Goal: Transaction & Acquisition: Purchase product/service

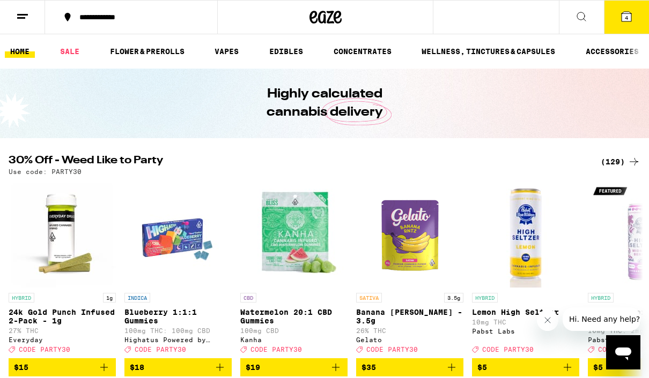
click at [617, 156] on div "(129)" at bounding box center [620, 161] width 40 height 13
click at [619, 157] on div "(129)" at bounding box center [620, 161] width 40 height 13
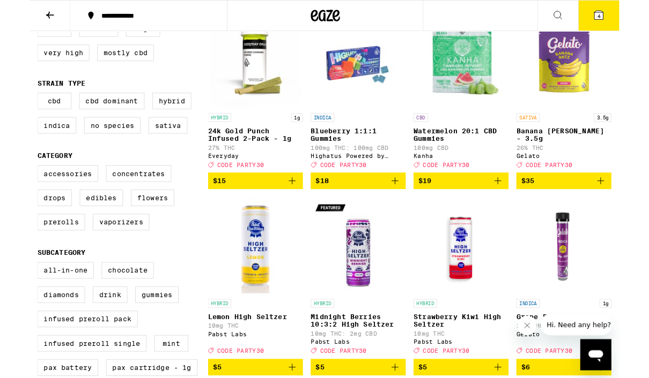
scroll to position [146, 0]
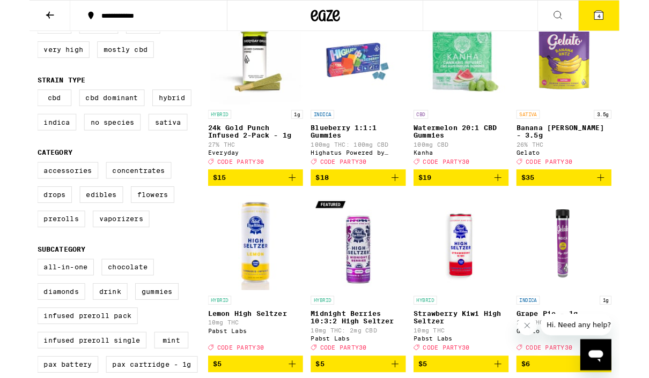
click at [107, 250] on label "Vaporizers" at bounding box center [101, 241] width 62 height 18
click at [11, 181] on input "Vaporizers" at bounding box center [11, 180] width 1 height 1
checkbox input "true"
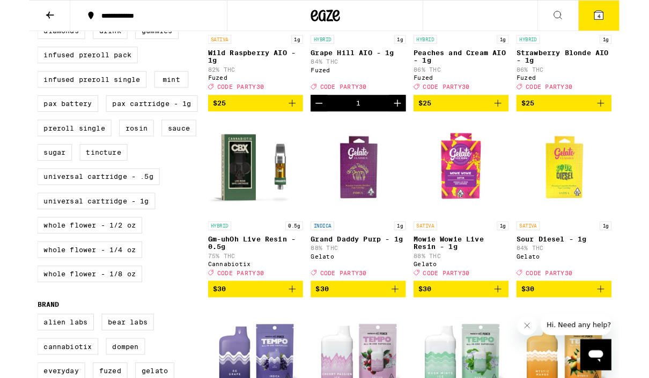
scroll to position [433, 0]
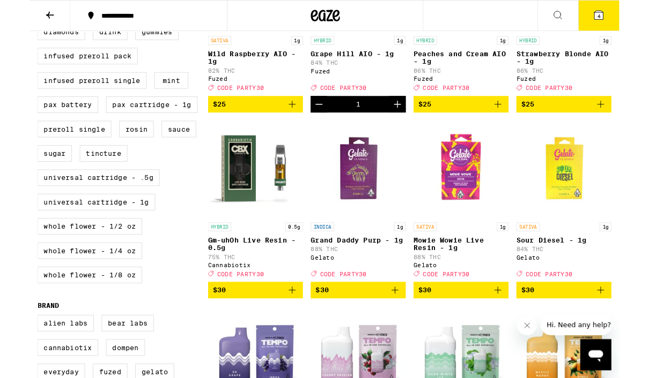
click at [41, 232] on label "Universal Cartridge - 1g" at bounding box center [74, 222] width 130 height 18
click at [11, 1] on input "Universal Cartridge - 1g" at bounding box center [11, 1] width 1 height 1
checkbox input "true"
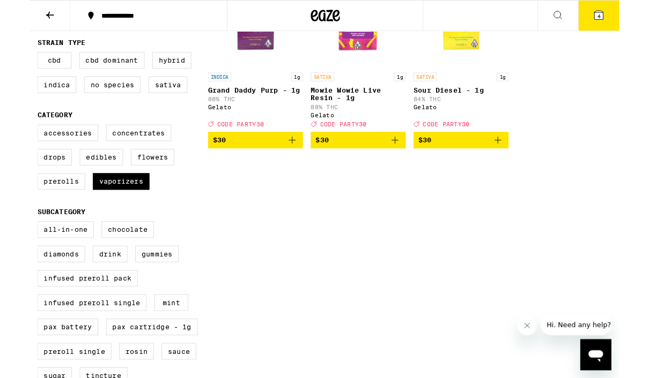
scroll to position [196, 0]
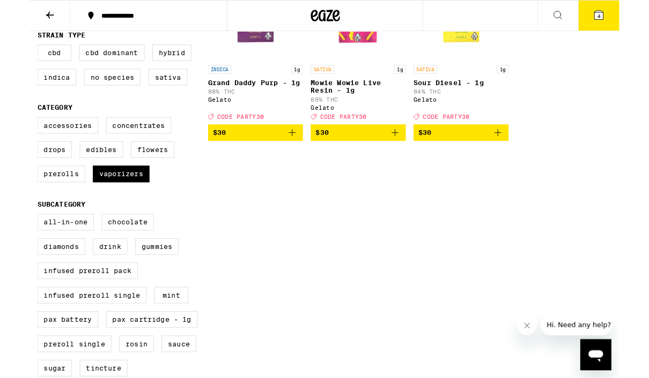
click at [41, 254] on label "All-In-One" at bounding box center [40, 245] width 62 height 18
click at [11, 238] on input "All-In-One" at bounding box center [11, 237] width 1 height 1
checkbox input "true"
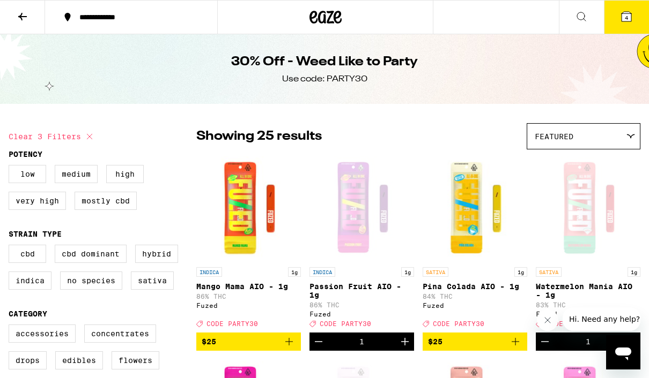
click at [631, 21] on icon at bounding box center [626, 17] width 10 height 10
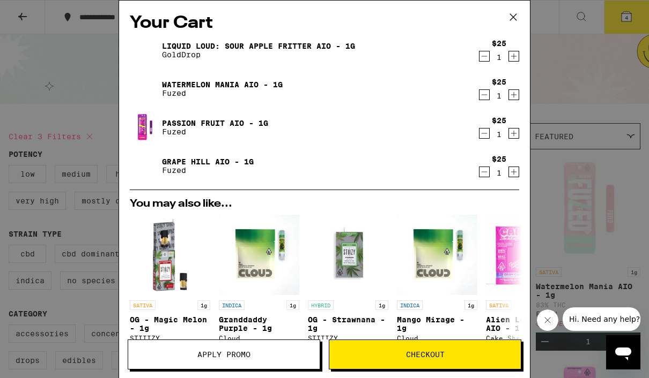
click at [486, 87] on div "$25 1" at bounding box center [499, 89] width 40 height 23
click at [487, 100] on icon "Decrement" at bounding box center [484, 94] width 10 height 13
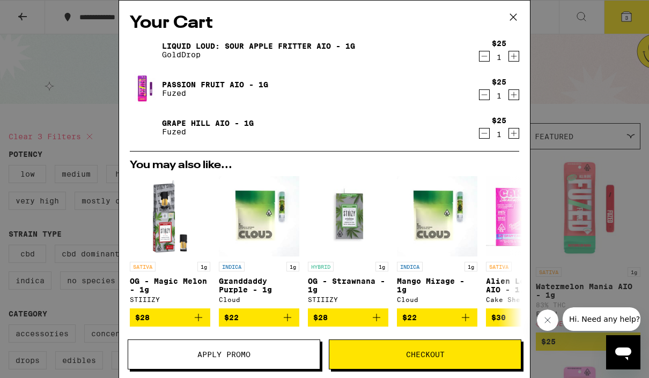
click at [486, 99] on icon "Decrement" at bounding box center [484, 94] width 10 height 13
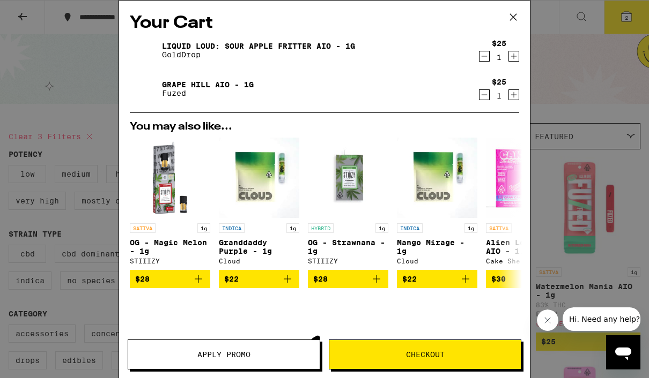
click at [487, 95] on icon "Decrement" at bounding box center [484, 94] width 10 height 13
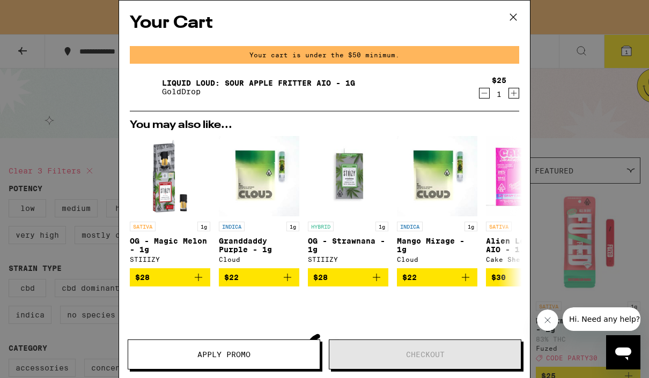
click at [484, 98] on icon "Decrement" at bounding box center [484, 93] width 10 height 13
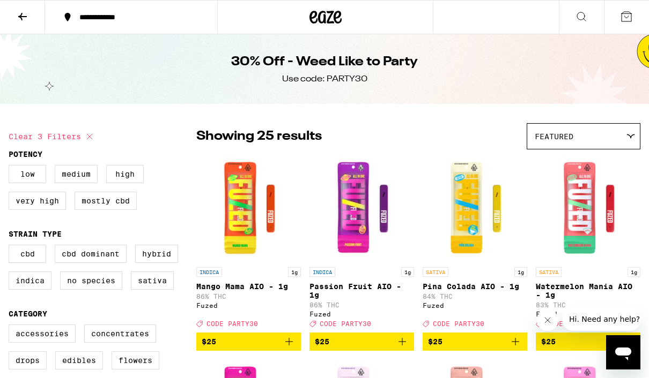
click at [322, 23] on icon at bounding box center [325, 17] width 16 height 13
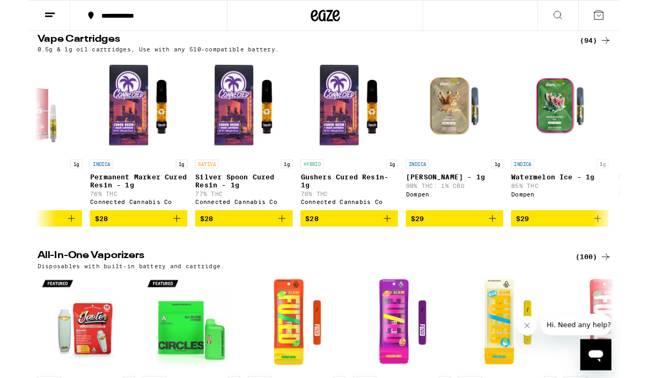
scroll to position [0, 2373]
